Goal: Transaction & Acquisition: Purchase product/service

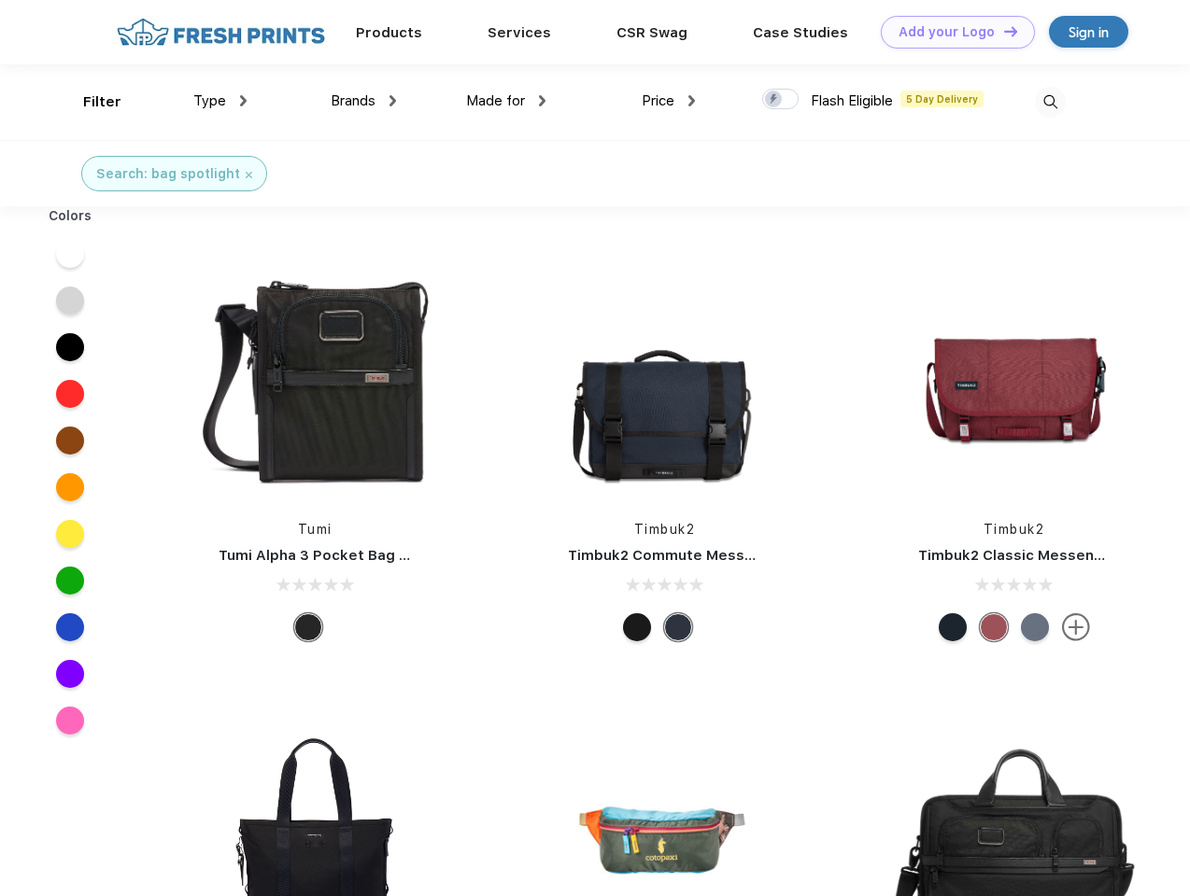
scroll to position [1, 0]
click at [951, 32] on link "Add your Logo Design Tool" at bounding box center [958, 32] width 154 height 33
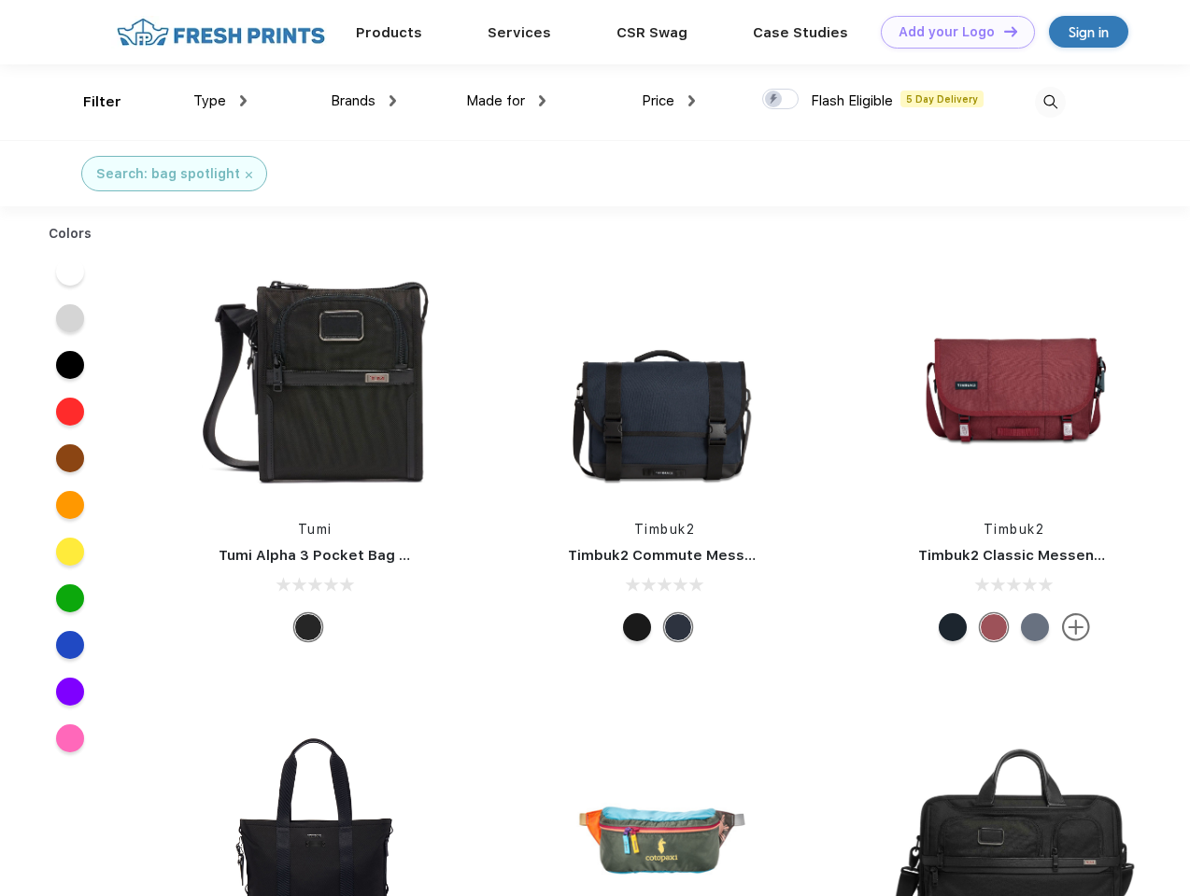
click at [0, 0] on div "Design Tool" at bounding box center [0, 0] width 0 height 0
click at [1002, 31] on link "Add your Logo Design Tool" at bounding box center [958, 32] width 154 height 33
click at [90, 102] on div "Filter" at bounding box center [102, 102] width 38 height 21
click at [220, 101] on span "Type" at bounding box center [209, 100] width 33 height 17
click at [363, 101] on span "Brands" at bounding box center [353, 100] width 45 height 17
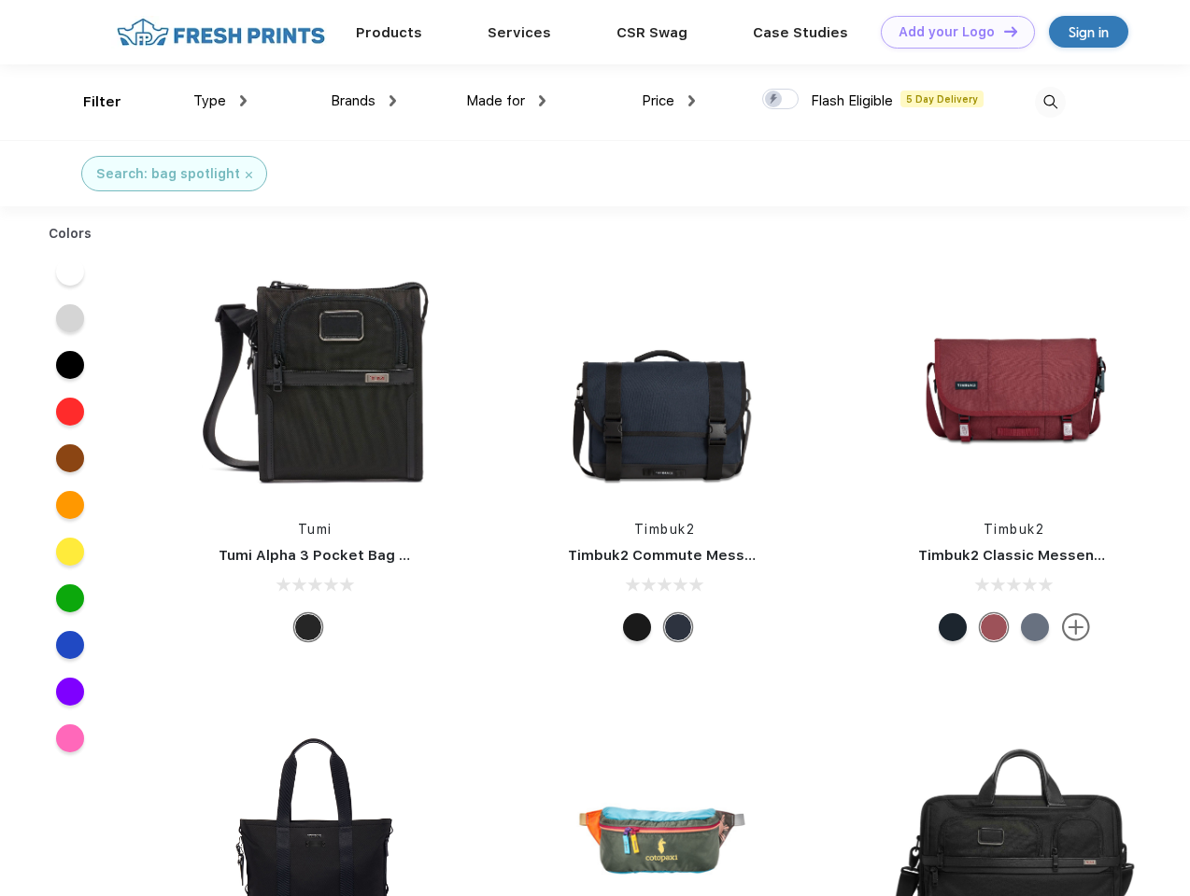
click at [506, 101] on span "Made for" at bounding box center [495, 100] width 59 height 17
click at [669, 101] on span "Price" at bounding box center [657, 100] width 33 height 17
click at [781, 100] on div at bounding box center [780, 99] width 36 height 21
click at [774, 100] on input "checkbox" at bounding box center [768, 94] width 12 height 12
click at [1050, 102] on img at bounding box center [1050, 102] width 31 height 31
